Goal: Task Accomplishment & Management: Complete application form

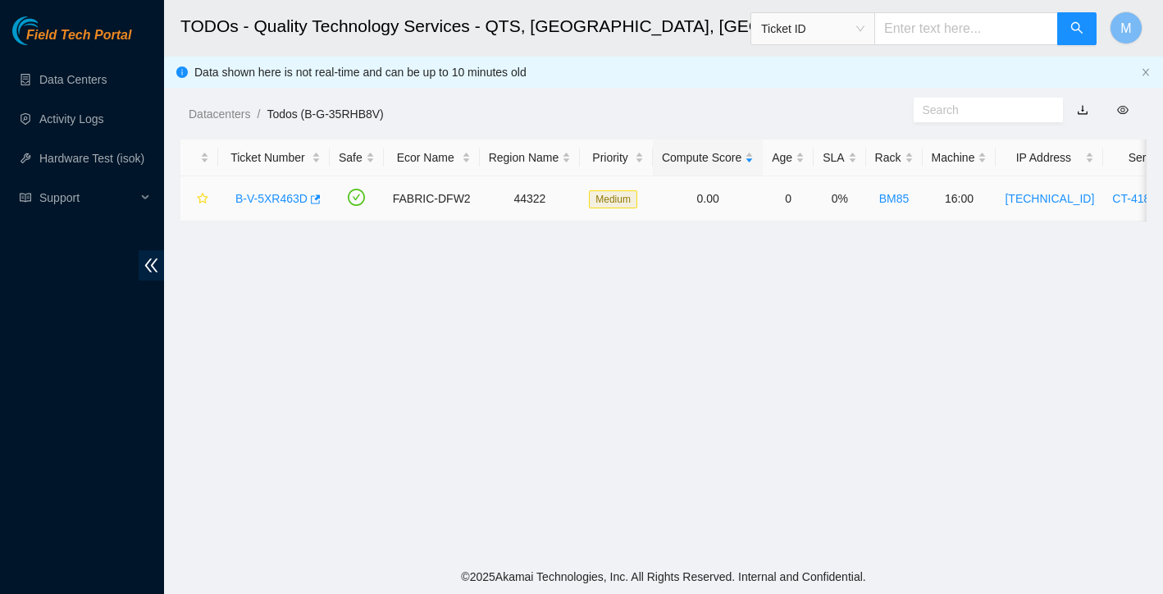
click at [280, 192] on link "B-V-5XR463D" at bounding box center [271, 198] width 72 height 13
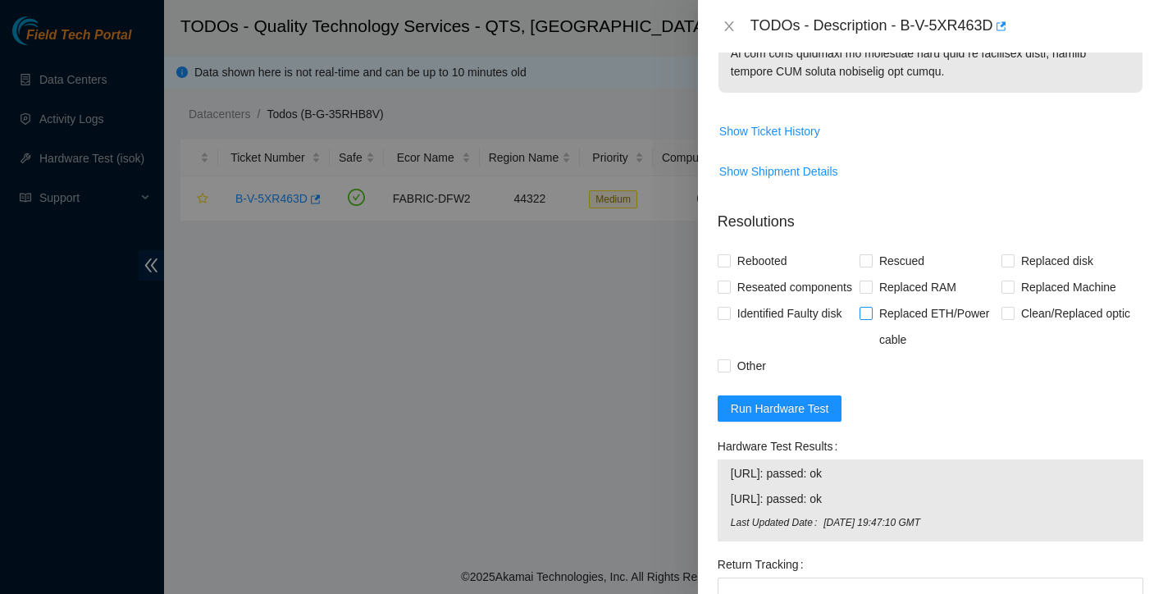
scroll to position [1188, 0]
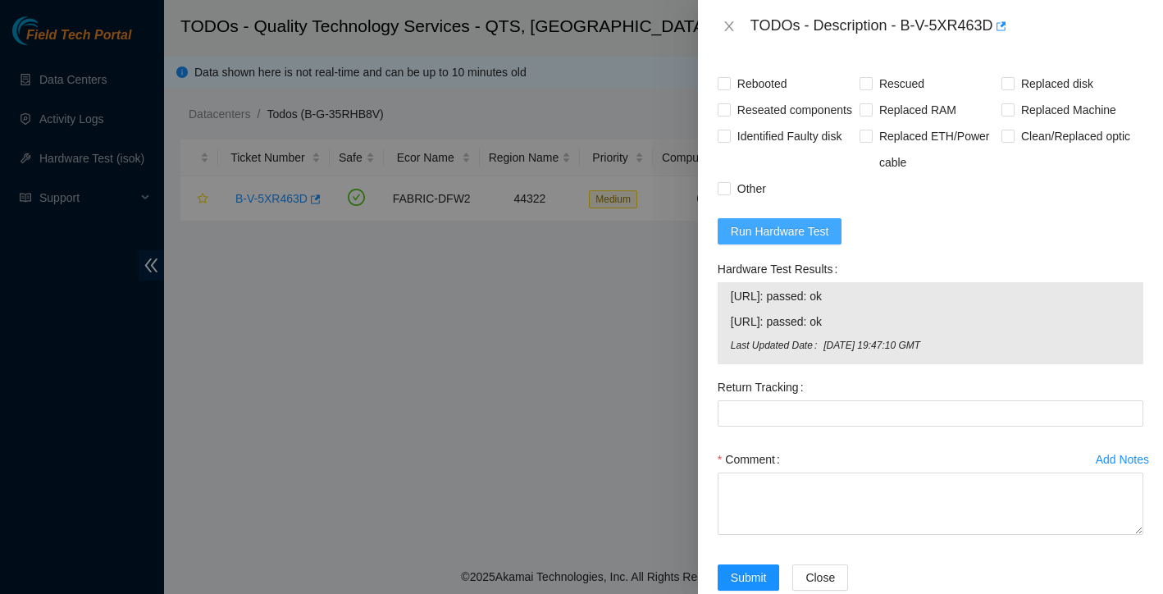
click at [836, 244] on button "Run Hardware Test" at bounding box center [780, 231] width 125 height 26
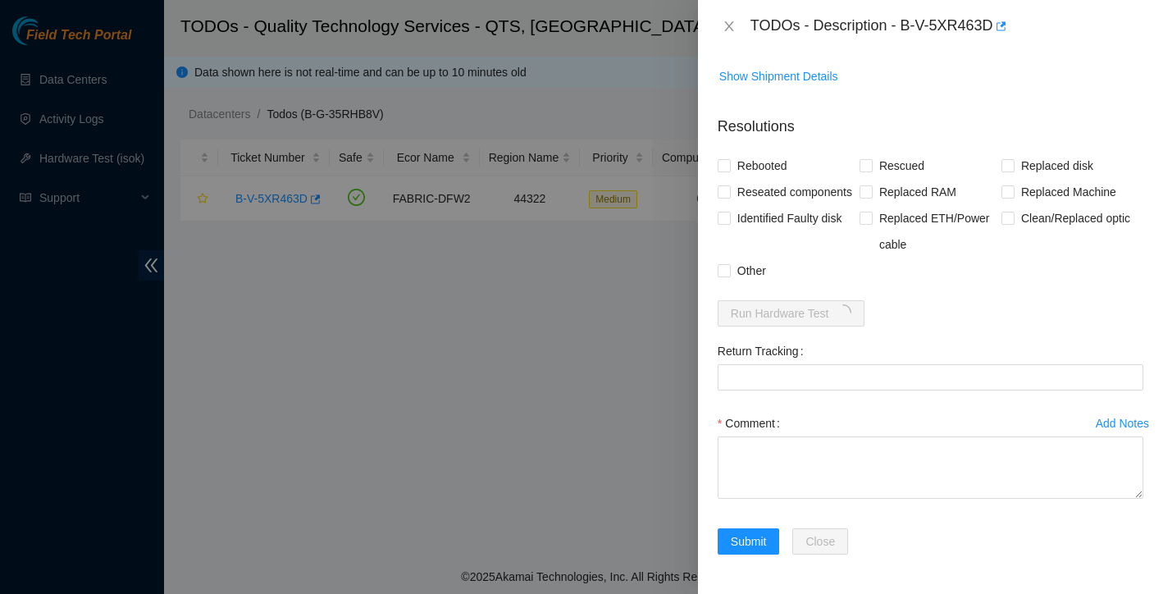
scroll to position [1132, 0]
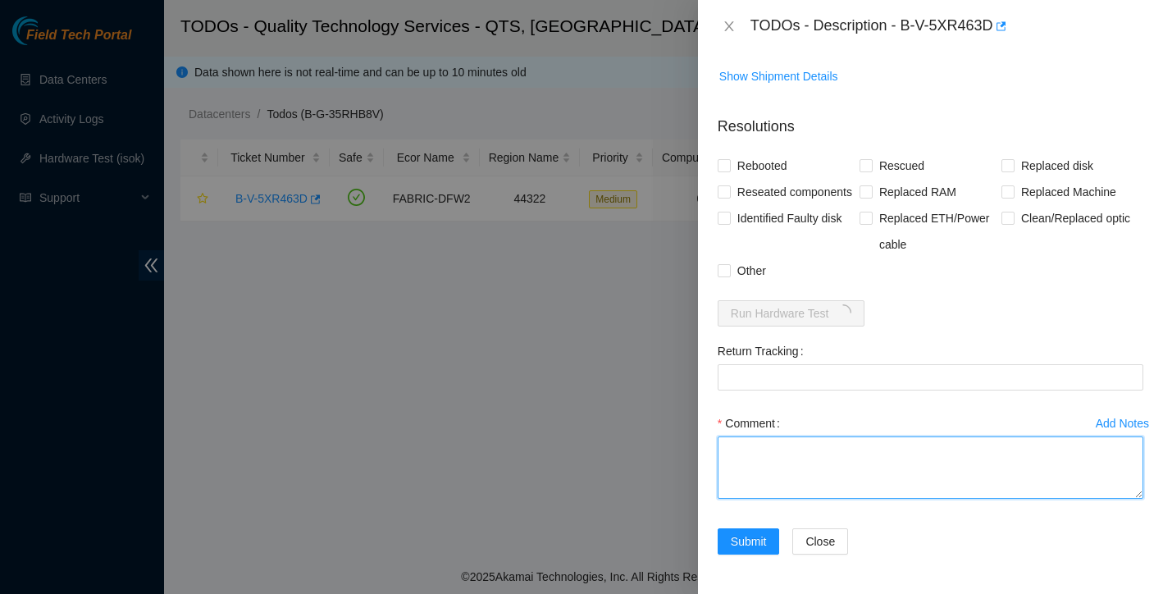
click at [843, 459] on textarea "Comment" at bounding box center [931, 467] width 426 height 62
paste textarea "Powered down server safely removed bad disk installed new disk isok: Passing Ti…"
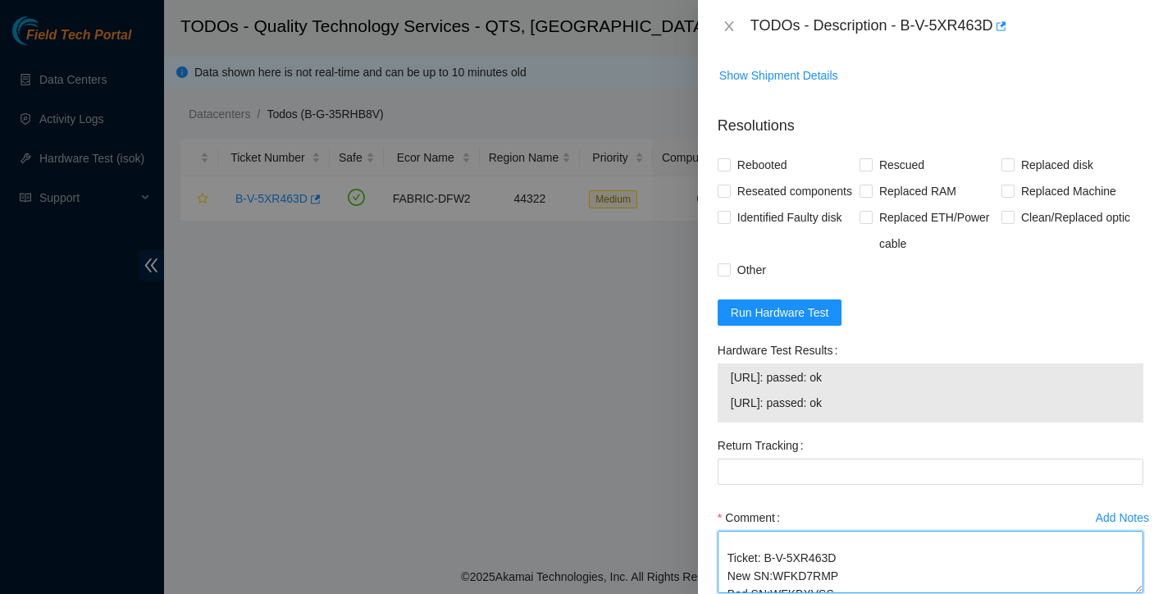
scroll to position [978, 0]
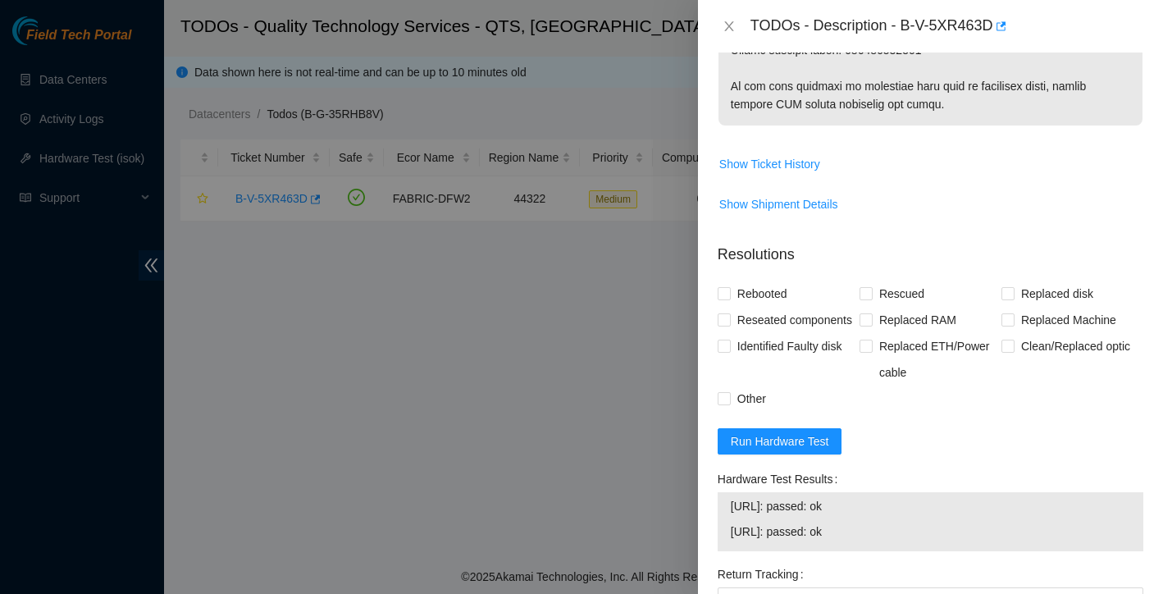
type textarea "Powered down server safely removed bad disk installed new disk isok: Passing Ti…"
click at [715, 294] on div "Problem Type Hardware Rack Number BM85 Machine Number 16:00 Serial Number CT-41…" at bounding box center [930, 323] width 465 height 541
click at [710, 296] on div "Problem Type Hardware Rack Number BM85 Machine Number 16:00 Serial Number CT-41…" at bounding box center [930, 323] width 465 height 541
click at [725, 295] on input "Rebooted" at bounding box center [723, 292] width 11 height 11
checkbox input "true"
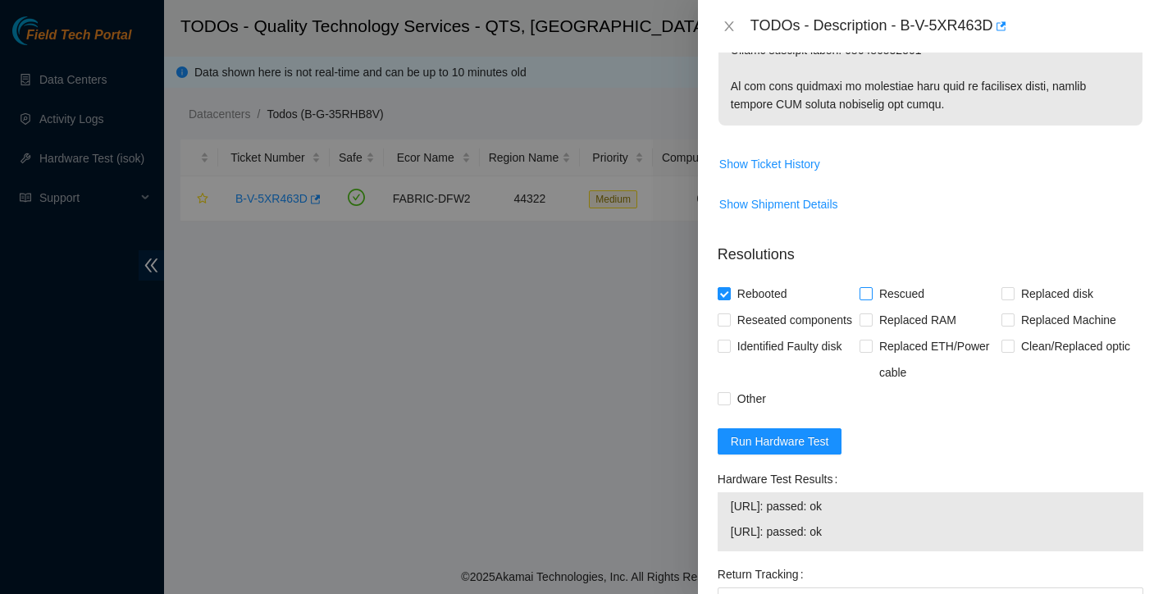
click at [862, 293] on input "Rescued" at bounding box center [865, 292] width 11 height 11
checkbox input "true"
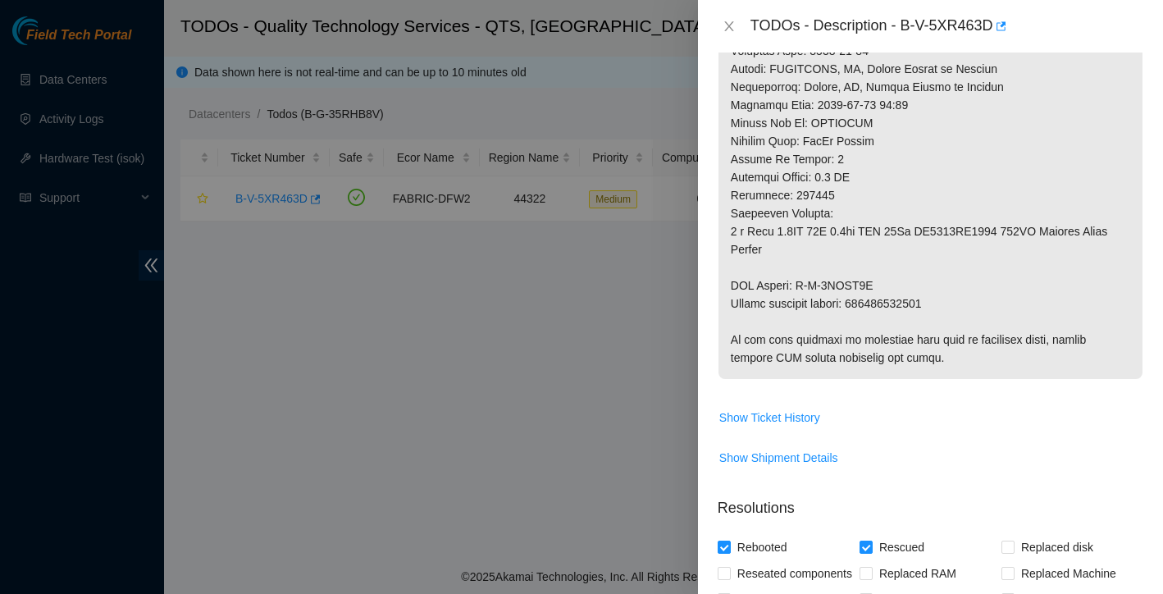
scroll to position [875, 0]
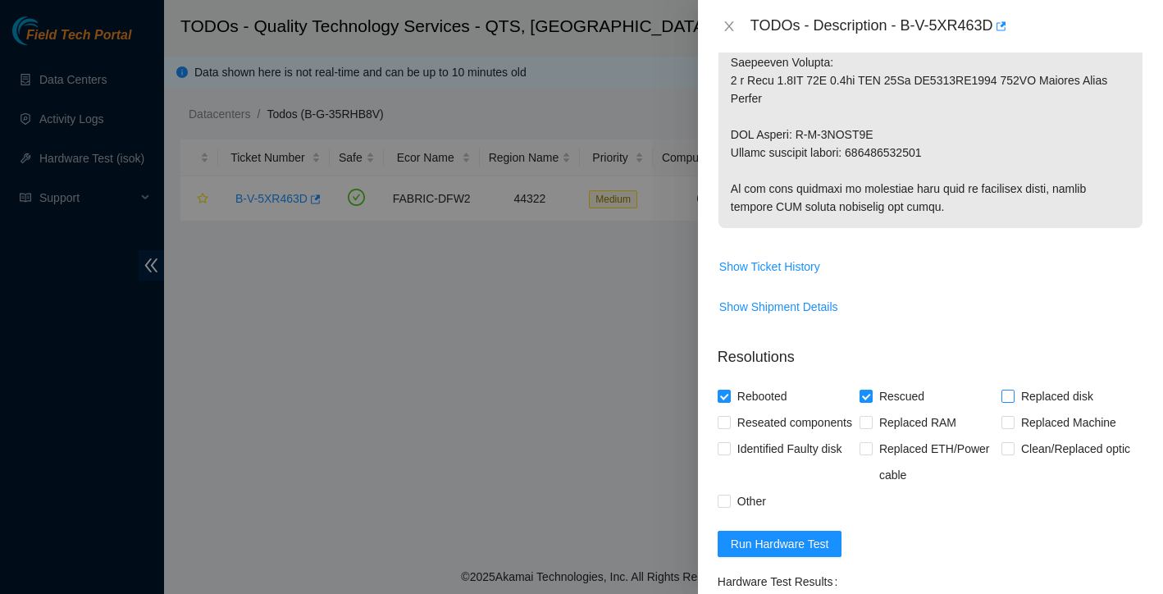
click at [1007, 396] on input "Replaced disk" at bounding box center [1007, 395] width 11 height 11
checkbox input "true"
click at [865, 399] on input "Rescued" at bounding box center [865, 395] width 11 height 11
checkbox input "false"
click at [727, 424] on input "Reseated components" at bounding box center [723, 421] width 11 height 11
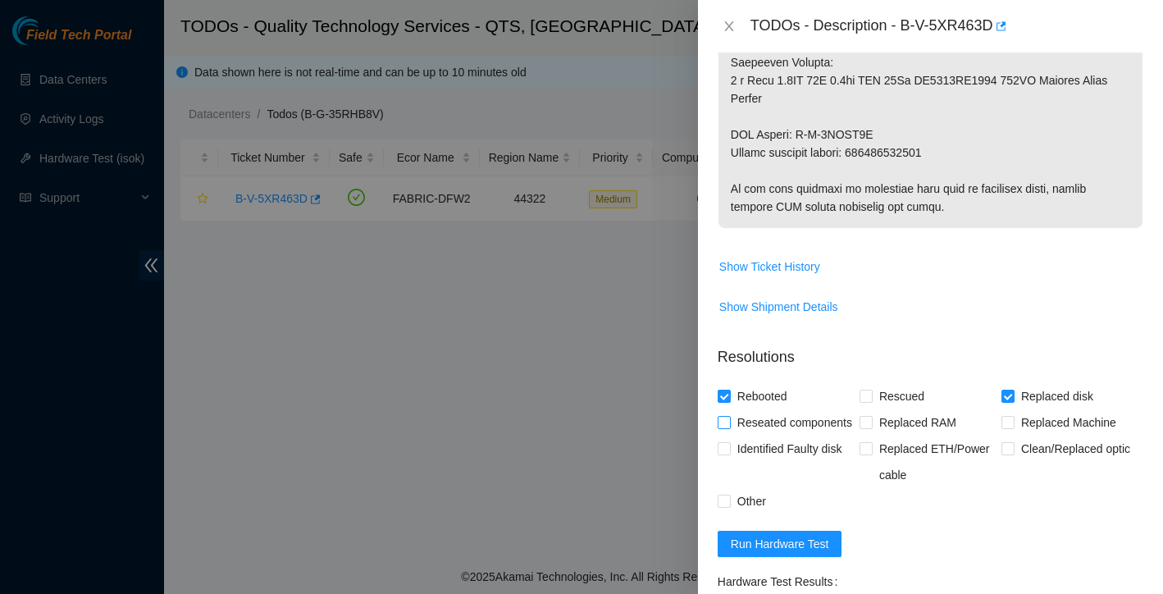
checkbox input "true"
click at [726, 506] on input "Other" at bounding box center [723, 500] width 11 height 11
checkbox input "true"
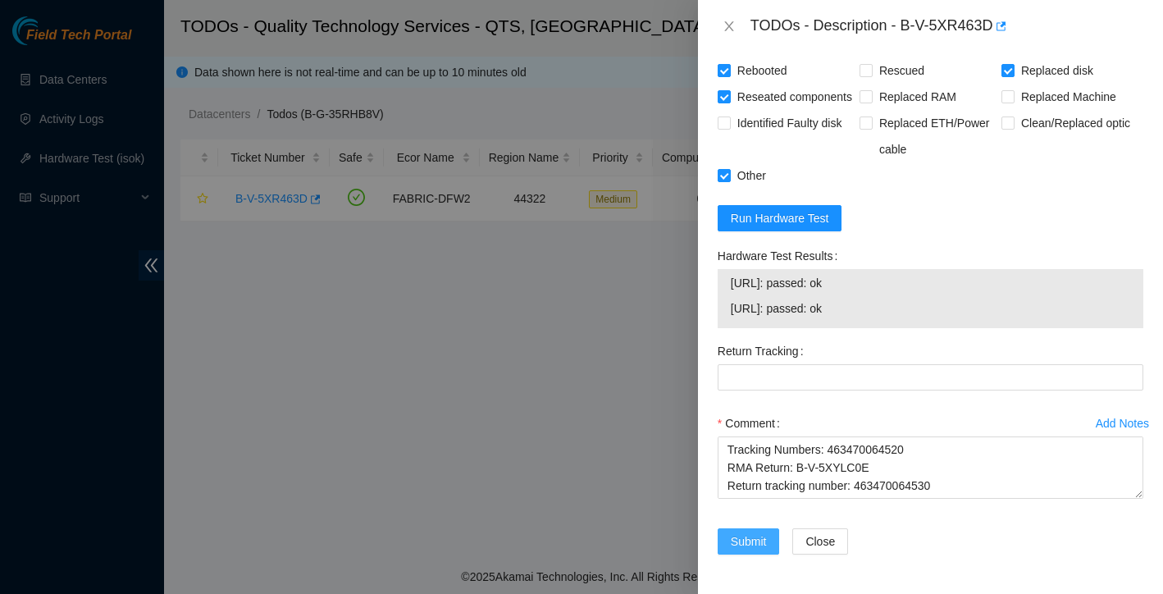
scroll to position [1227, 0]
click at [746, 539] on span "Submit" at bounding box center [749, 541] width 36 height 18
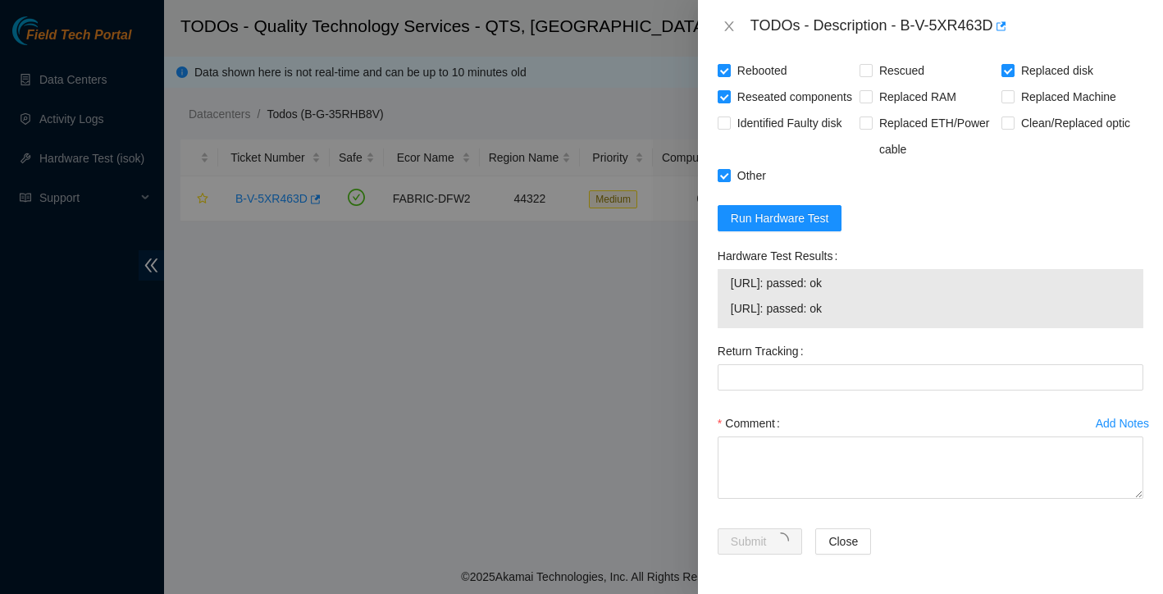
scroll to position [322, 0]
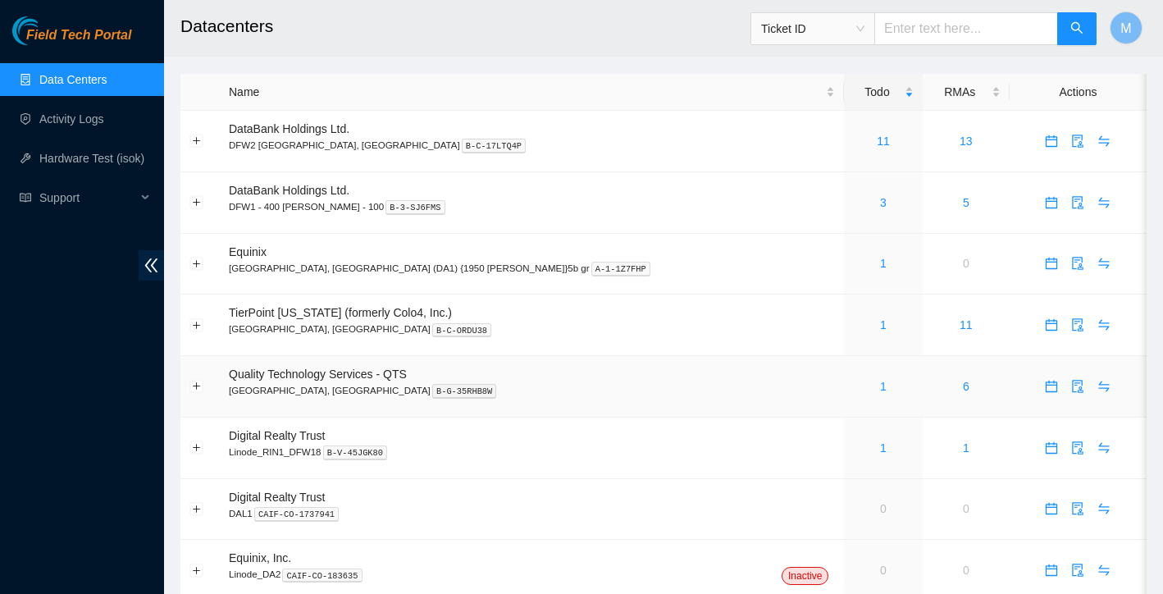
click at [853, 388] on div "1" at bounding box center [883, 386] width 60 height 18
click at [877, 143] on link "11" at bounding box center [883, 141] width 13 height 13
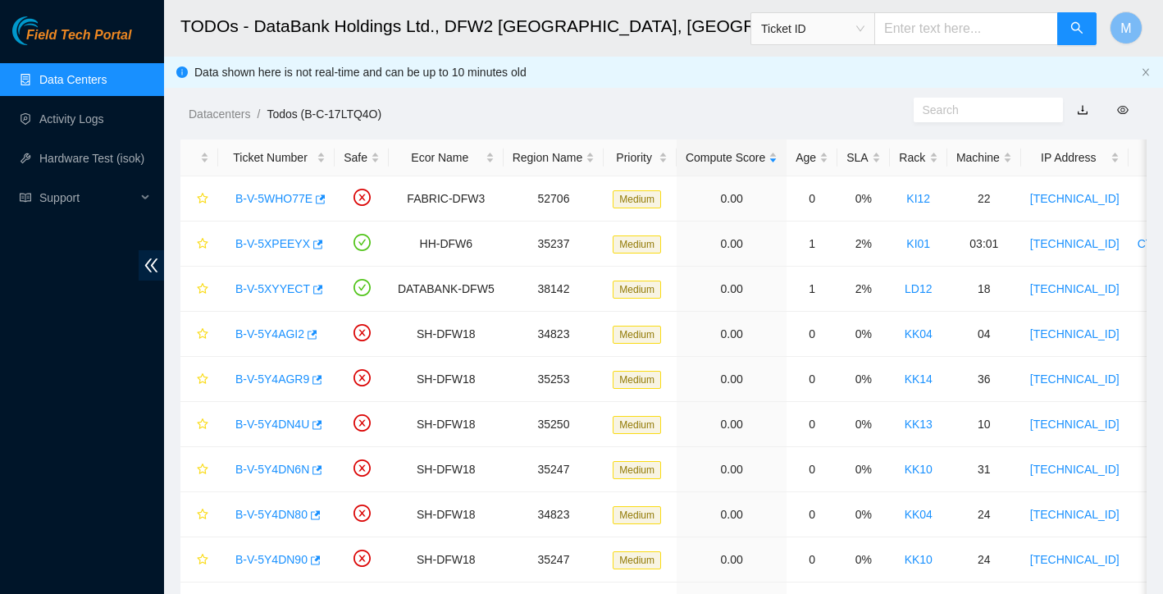
click at [96, 75] on link "Data Centers" at bounding box center [72, 79] width 67 height 13
